Goal: Information Seeking & Learning: Learn about a topic

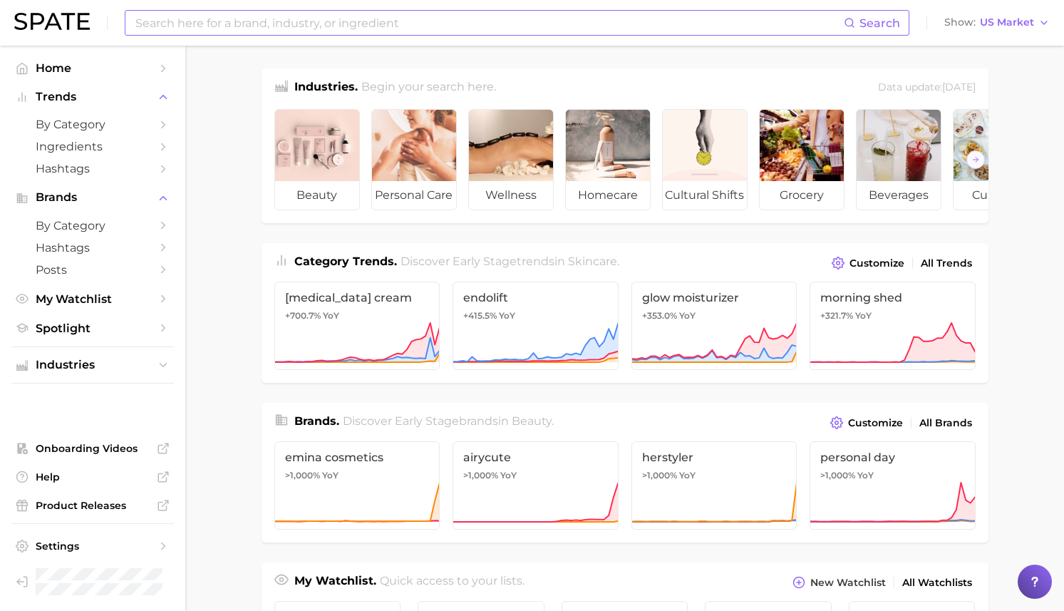
click at [272, 26] on input at bounding box center [489, 23] width 710 height 24
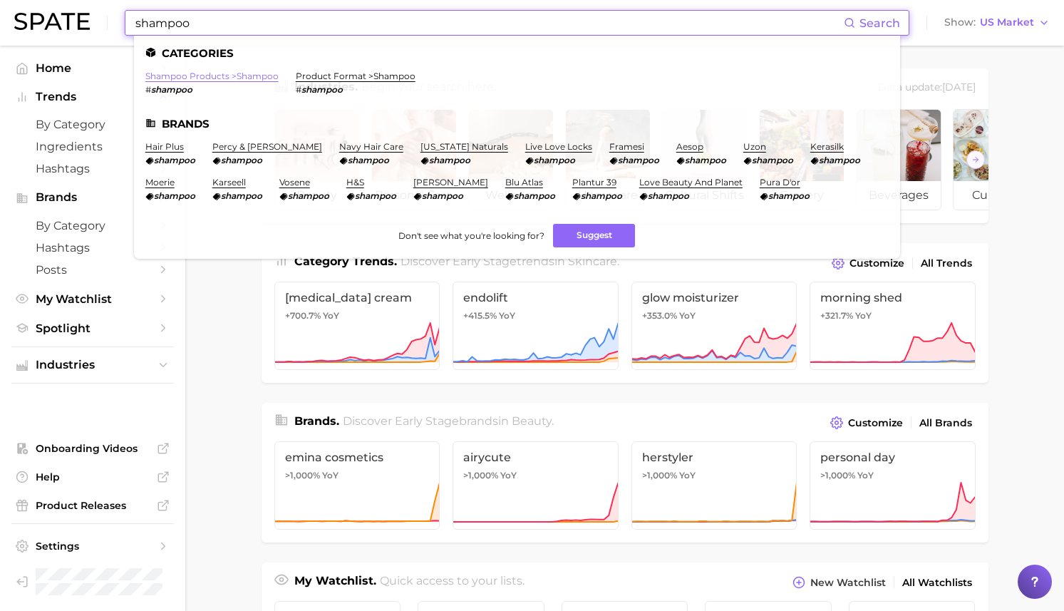
type input "shampoo"
click at [196, 73] on link "shampoo products > shampoo" at bounding box center [211, 76] width 133 height 11
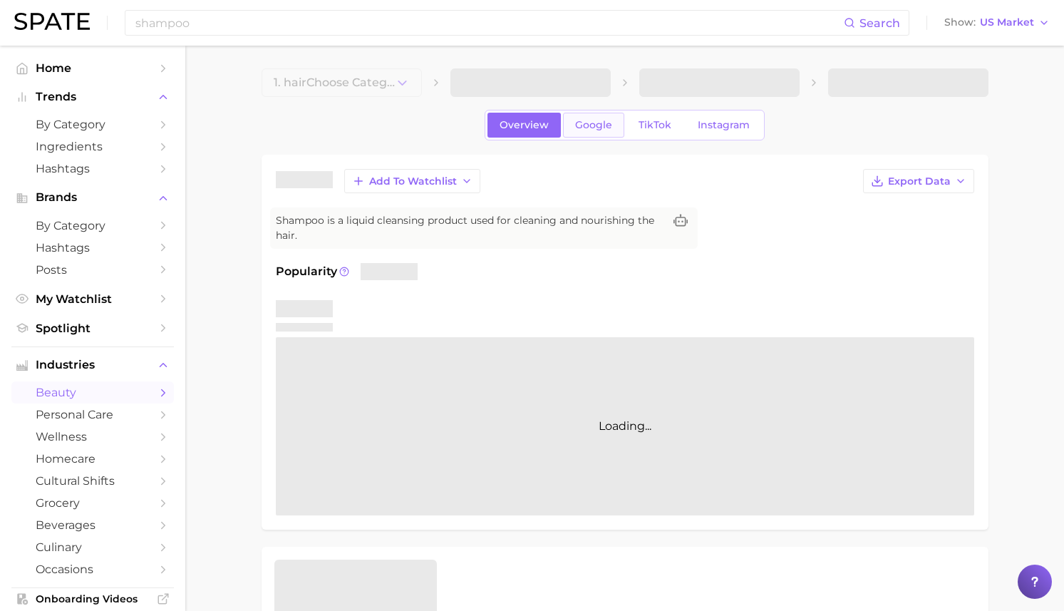
click at [596, 129] on span "Google" at bounding box center [593, 125] width 37 height 12
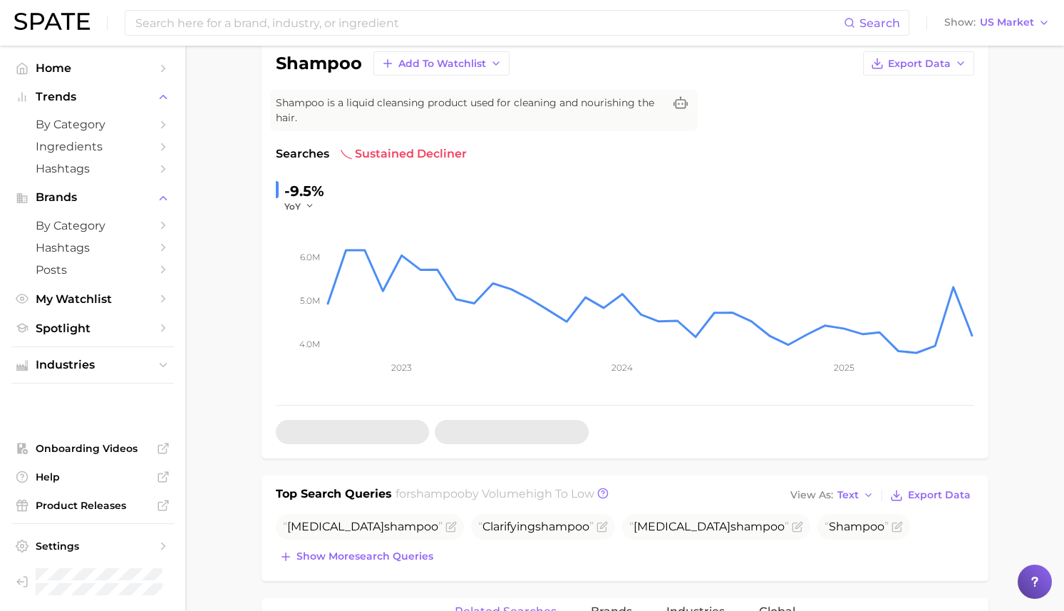
scroll to position [45, 0]
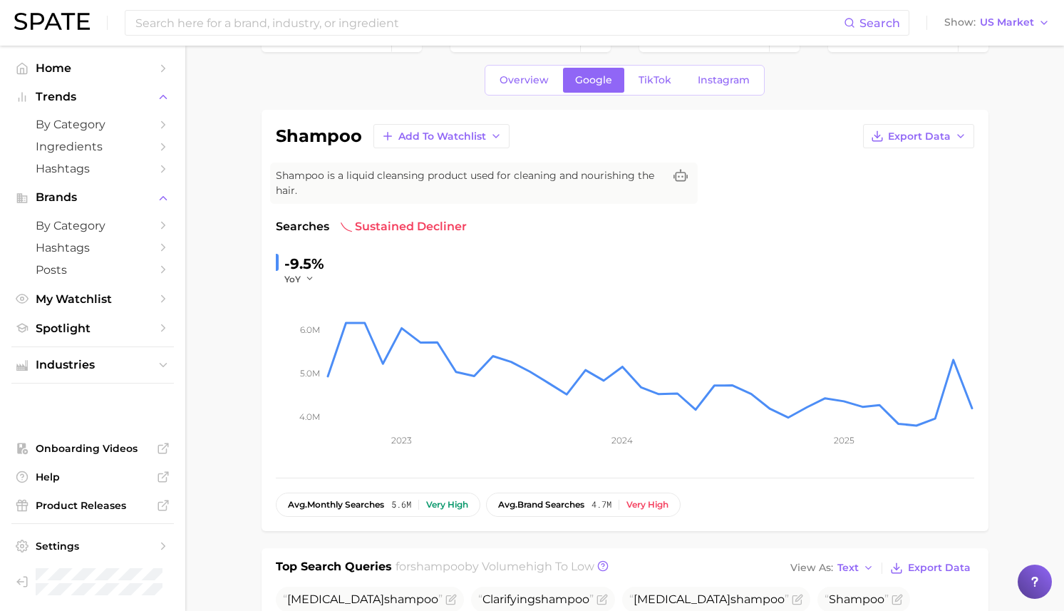
click at [66, 17] on img at bounding box center [52, 21] width 76 height 17
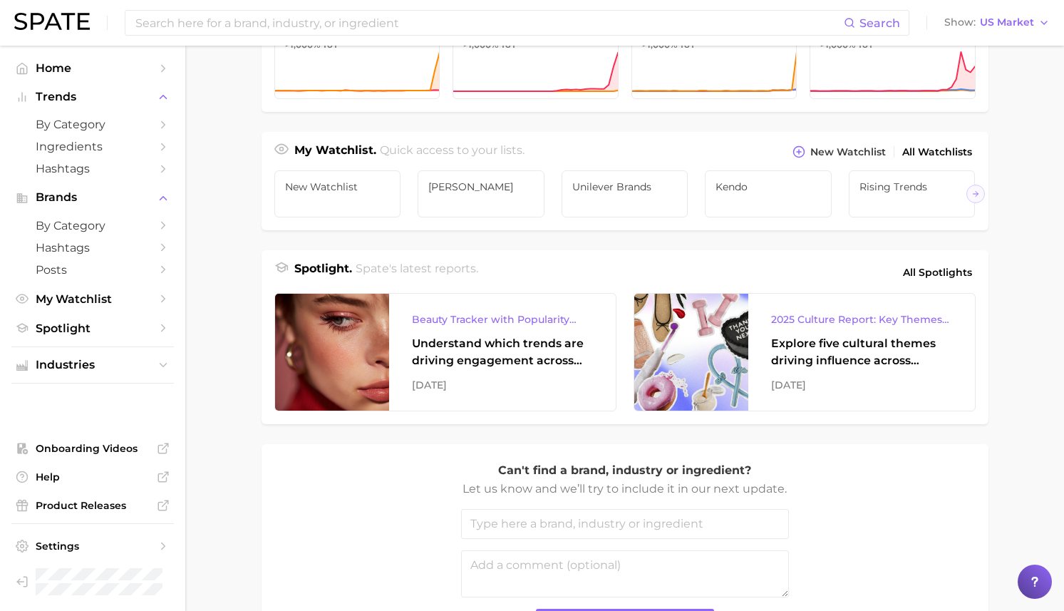
scroll to position [546, 0]
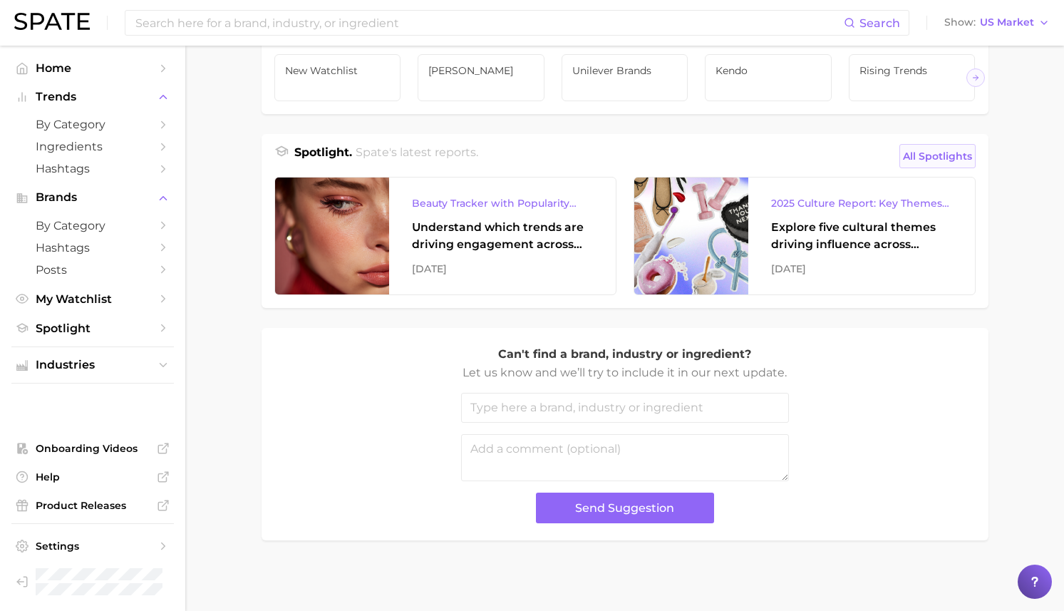
click at [938, 155] on span "All Spotlights" at bounding box center [937, 155] width 69 height 17
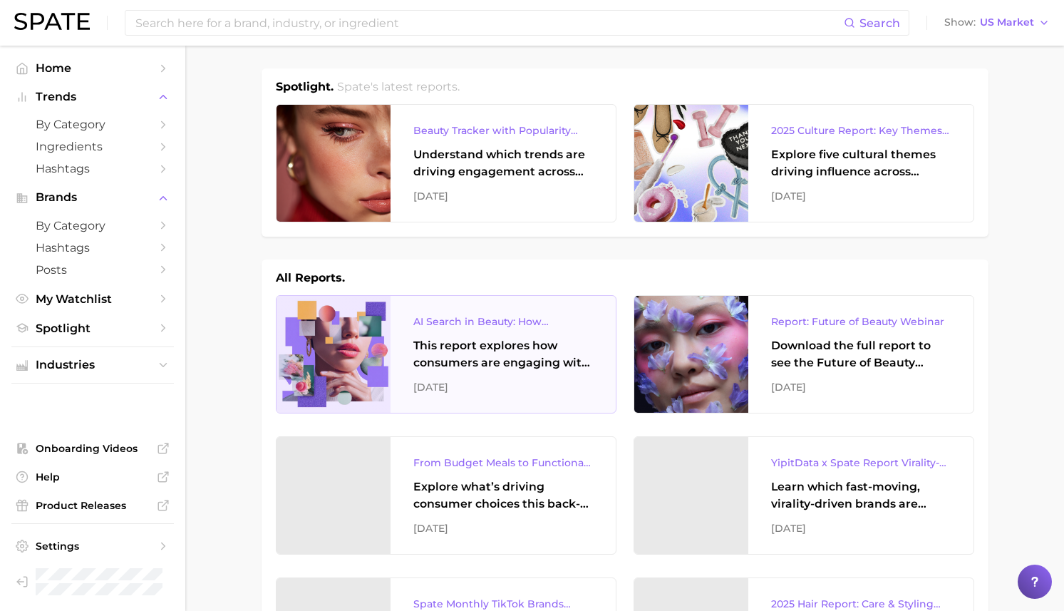
click at [354, 370] on div at bounding box center [333, 354] width 114 height 117
